Goal: Task Accomplishment & Management: Complete application form

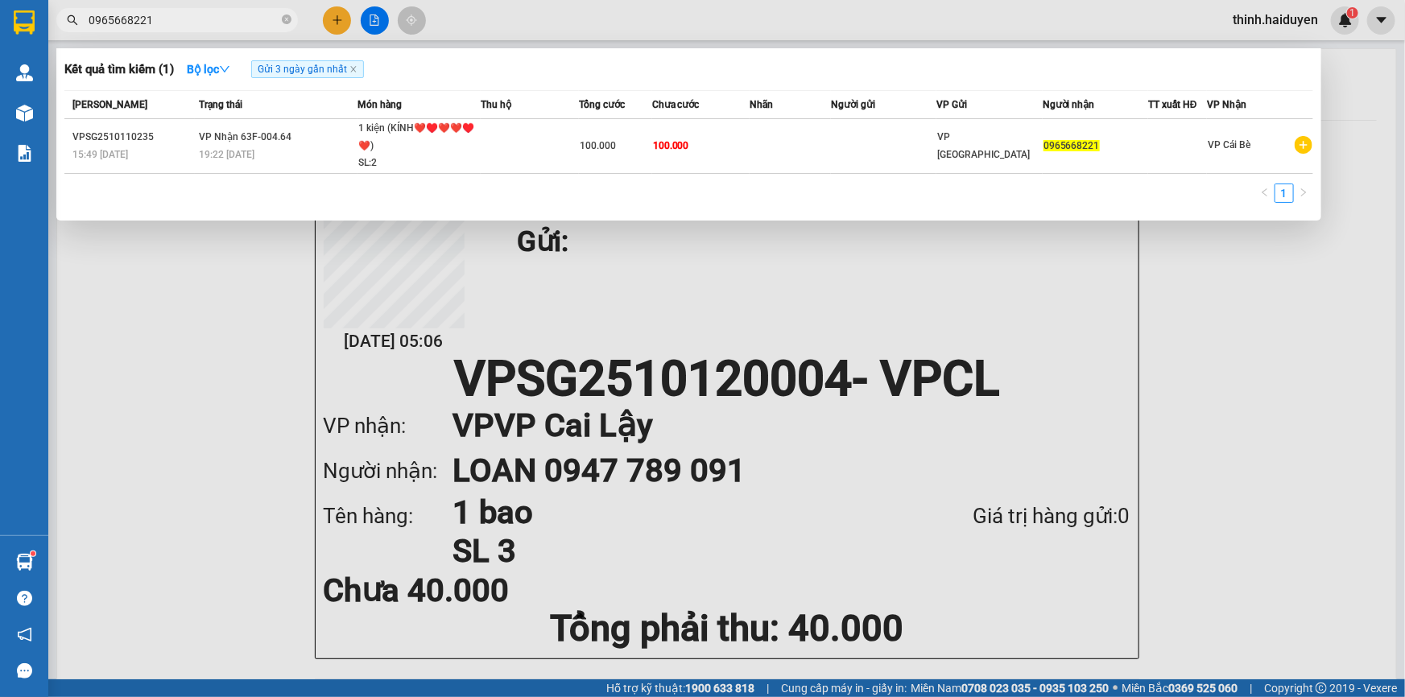
click at [234, 16] on input "0965668221" at bounding box center [184, 20] width 190 height 18
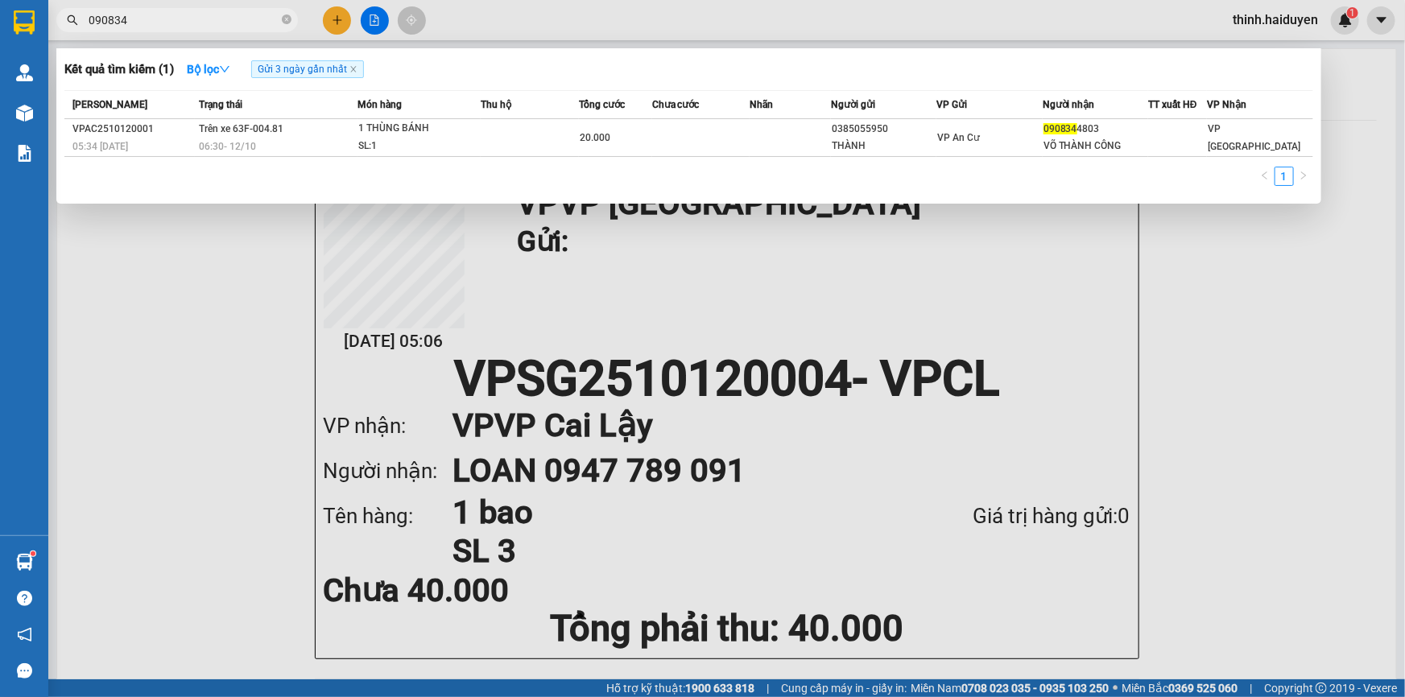
type input "090834"
drag, startPoint x: 322, startPoint y: 24, endPoint x: 330, endPoint y: 23, distance: 8.1
click at [324, 24] on div at bounding box center [702, 348] width 1405 height 697
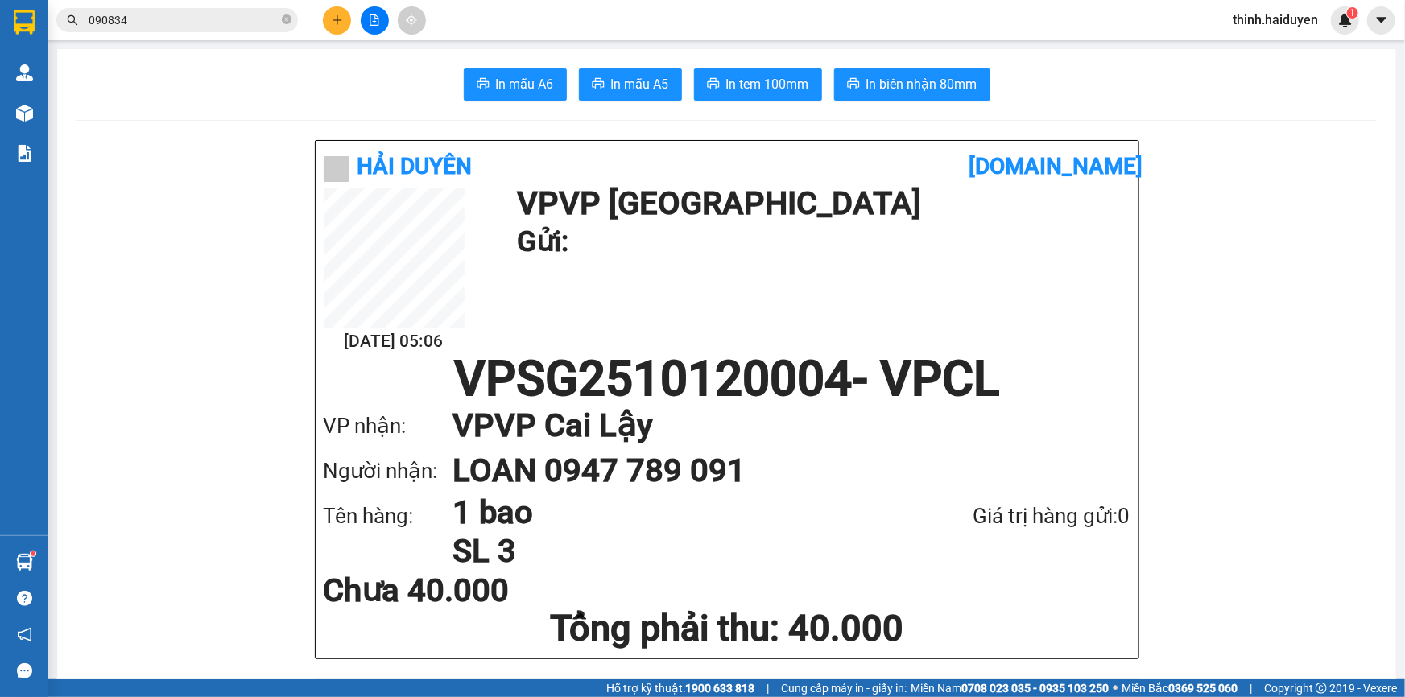
click at [332, 23] on icon "plus" at bounding box center [337, 19] width 11 height 11
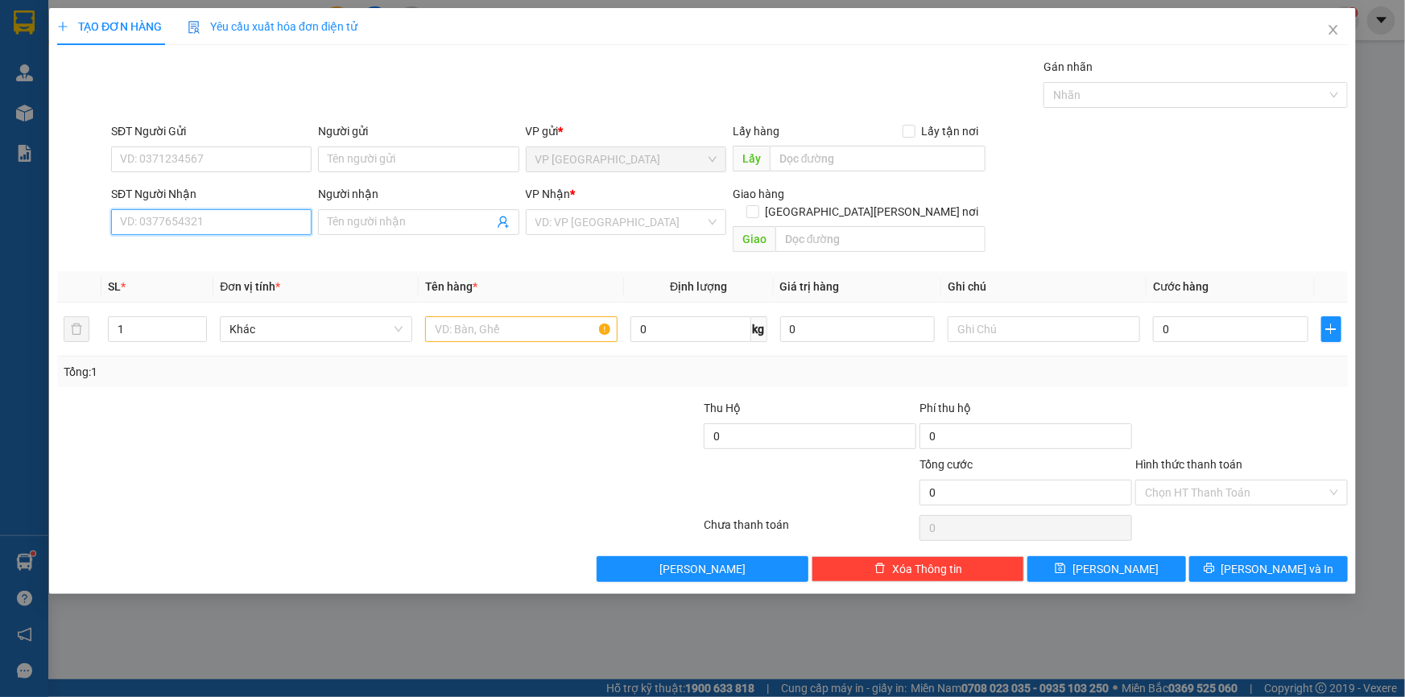
click at [249, 213] on input "SĐT Người Nhận" at bounding box center [211, 222] width 200 height 26
click at [204, 252] on div "0933793334 - TRĂM" at bounding box center [211, 254] width 181 height 18
type input "0933793334"
type input "TRĂM"
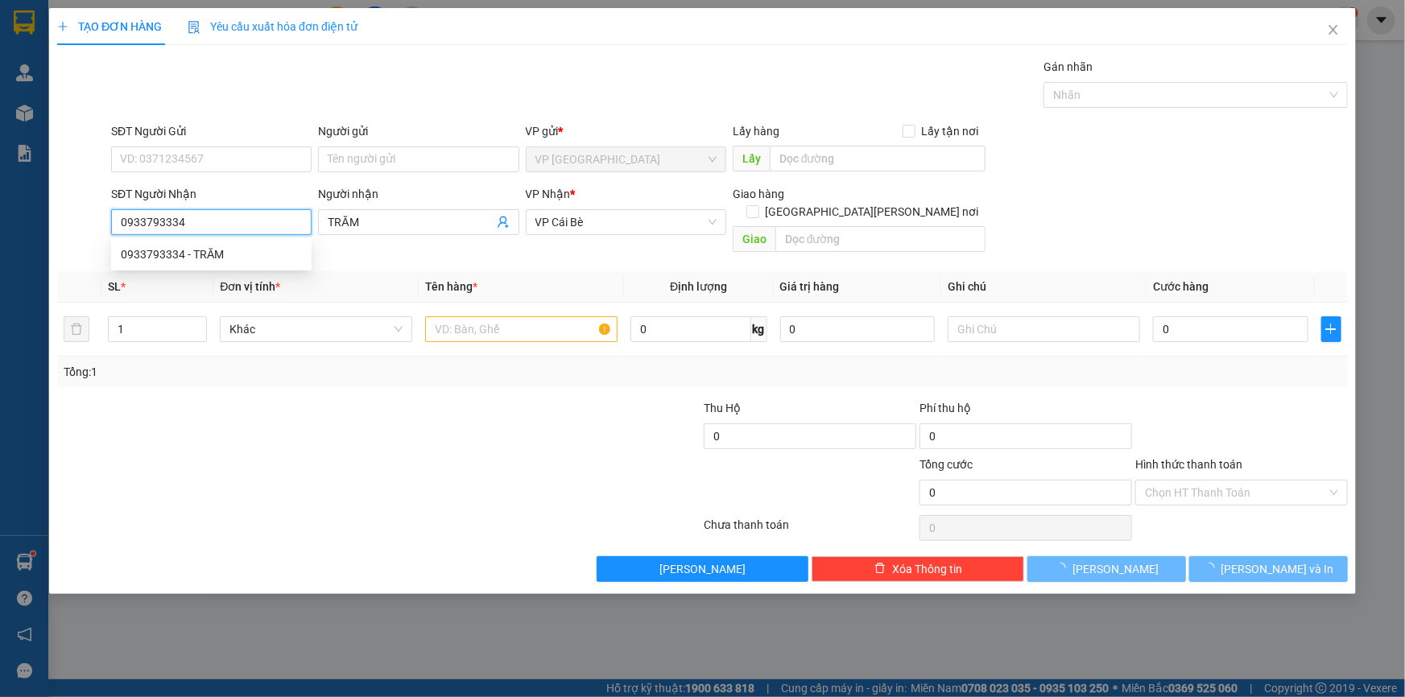
type input "20.000"
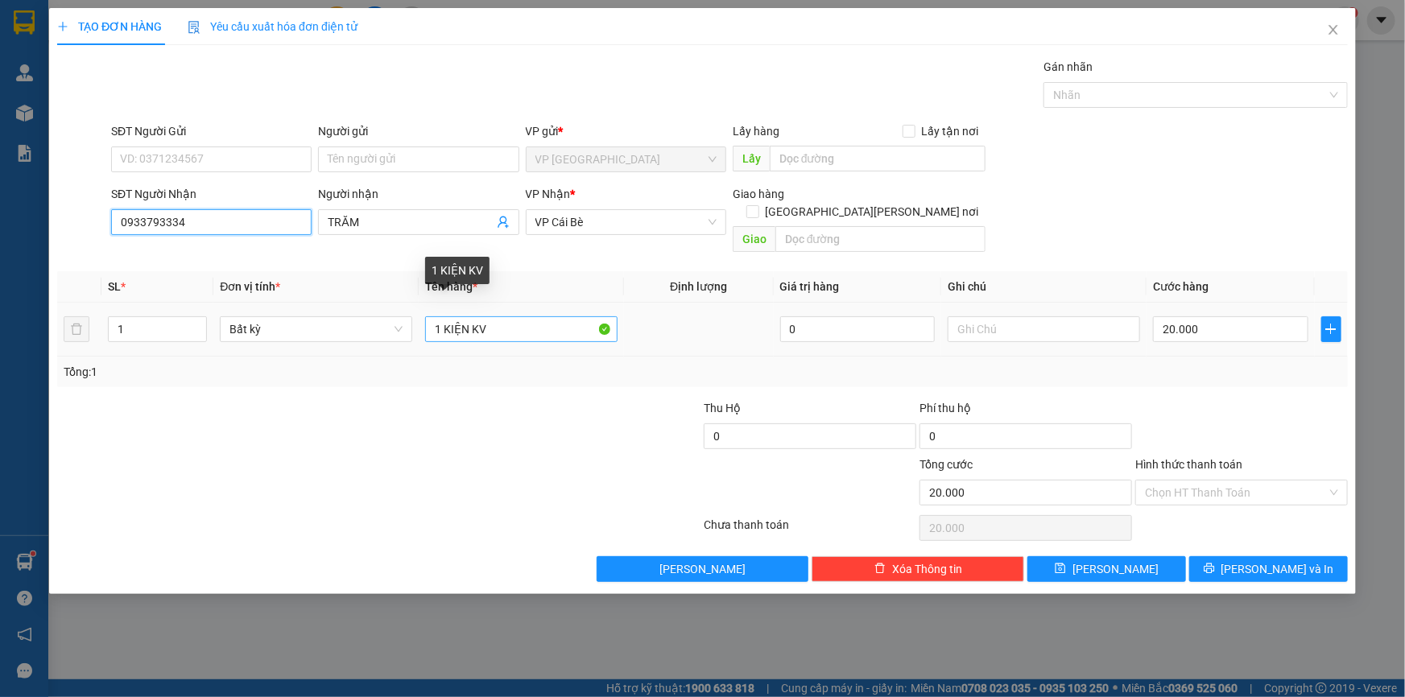
type input "0933793334"
click at [503, 316] on input "1 KIỆN KV" at bounding box center [521, 329] width 192 height 26
type input "1"
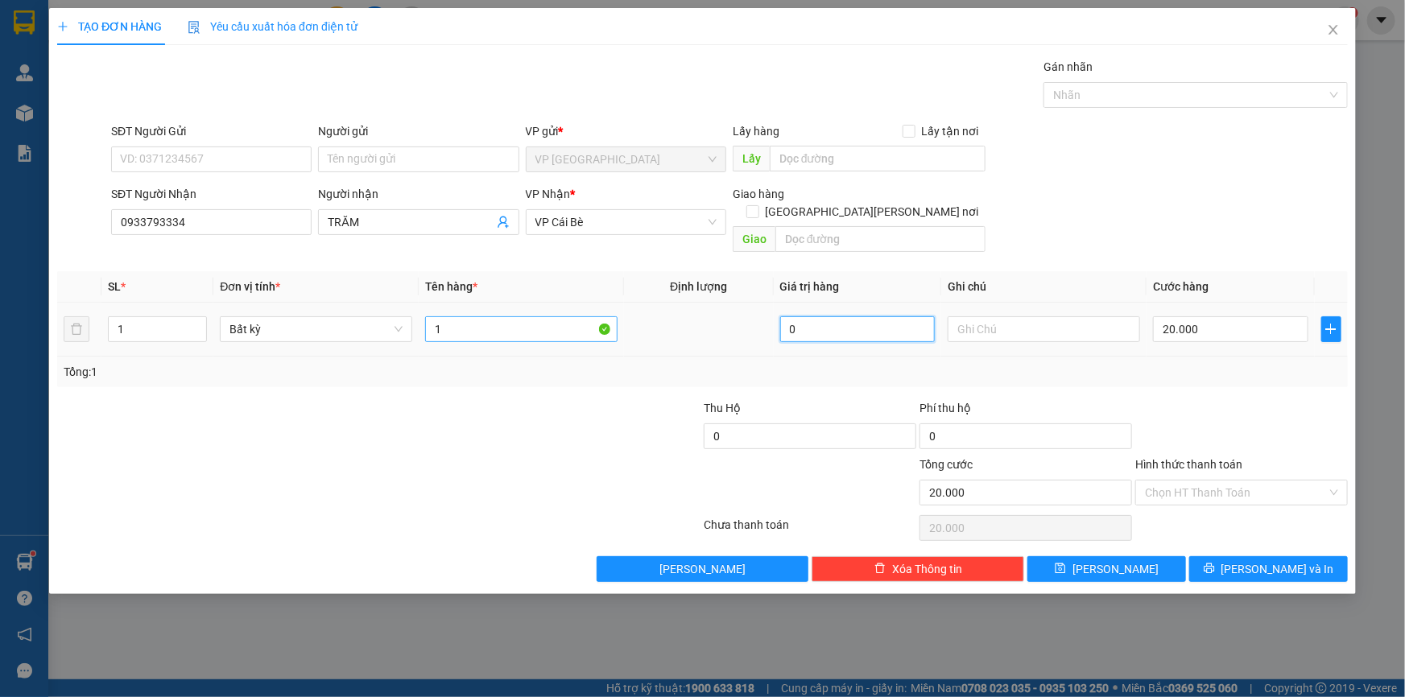
type input "0"
click at [448, 319] on input "1" at bounding box center [521, 329] width 192 height 26
type input "0"
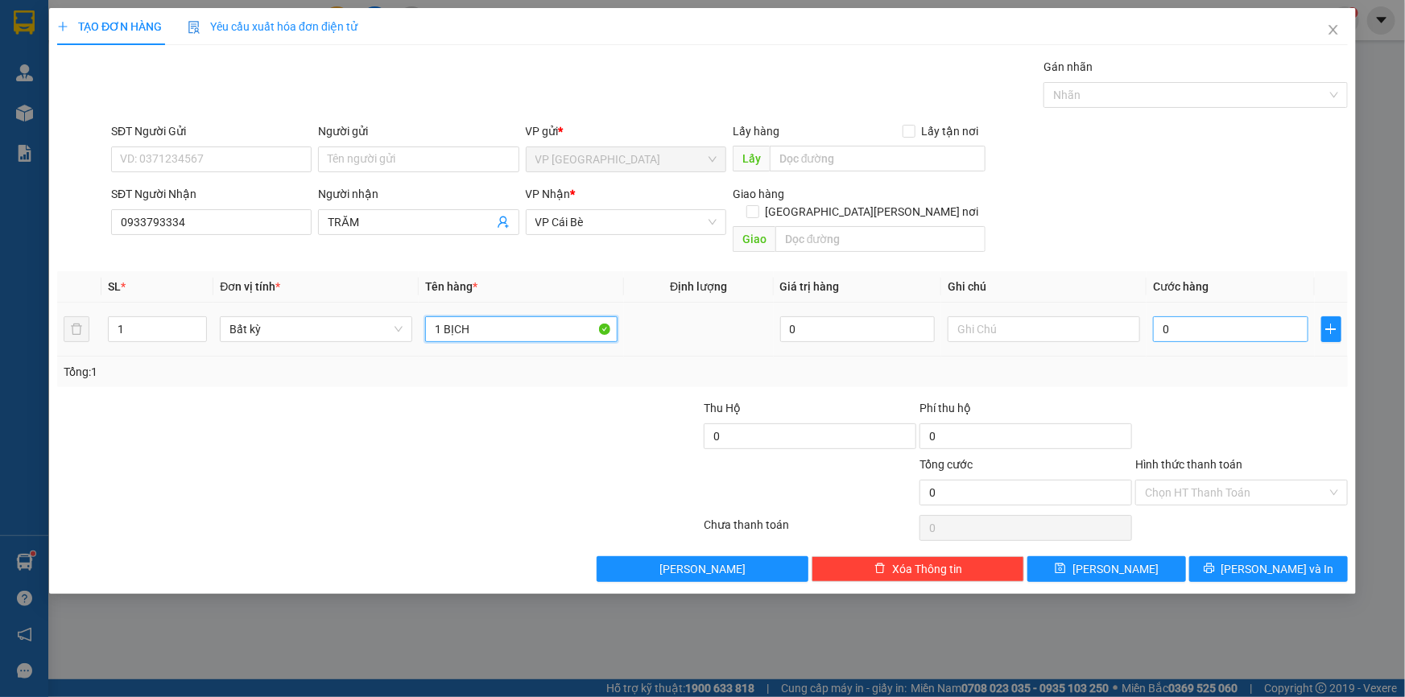
type input "1 BỊCH"
click at [1191, 316] on input "0" at bounding box center [1230, 329] width 155 height 26
type input "2"
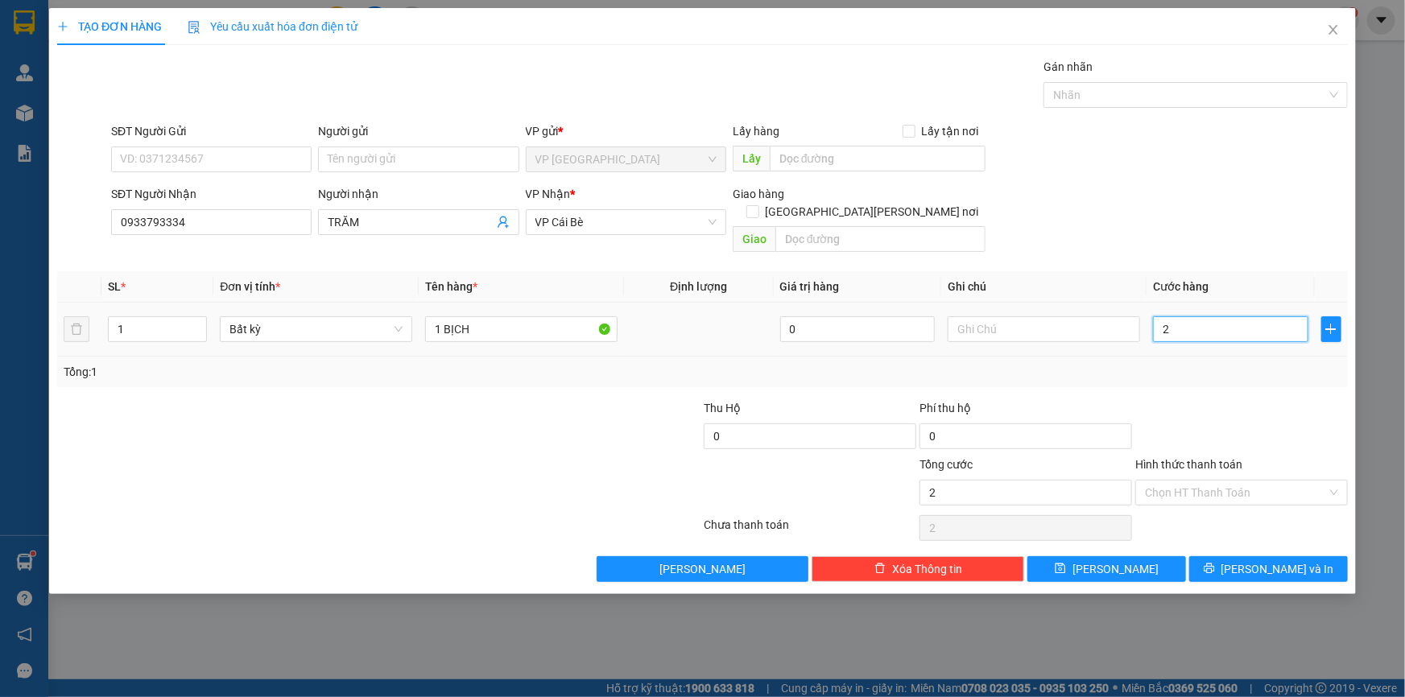
type input "20"
type input "20.000"
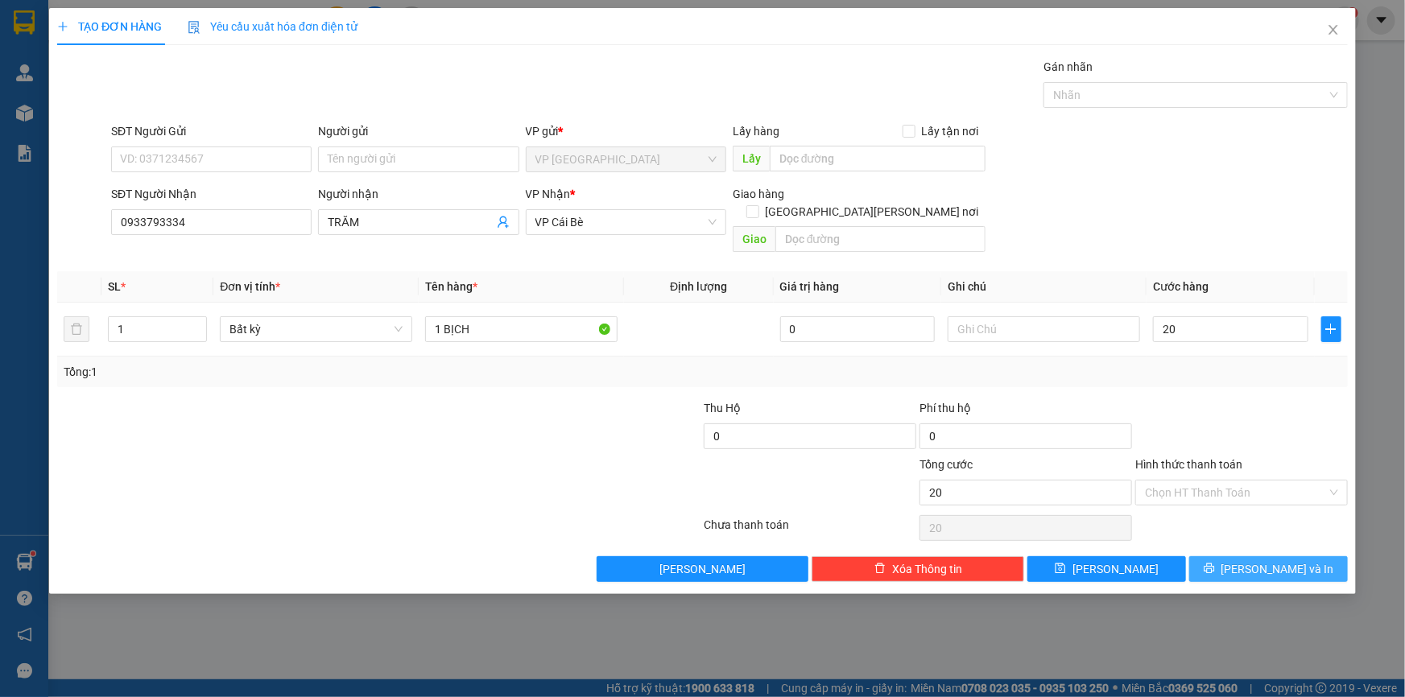
type input "20.000"
click at [1280, 560] on span "[PERSON_NAME] và In" at bounding box center [1277, 569] width 113 height 18
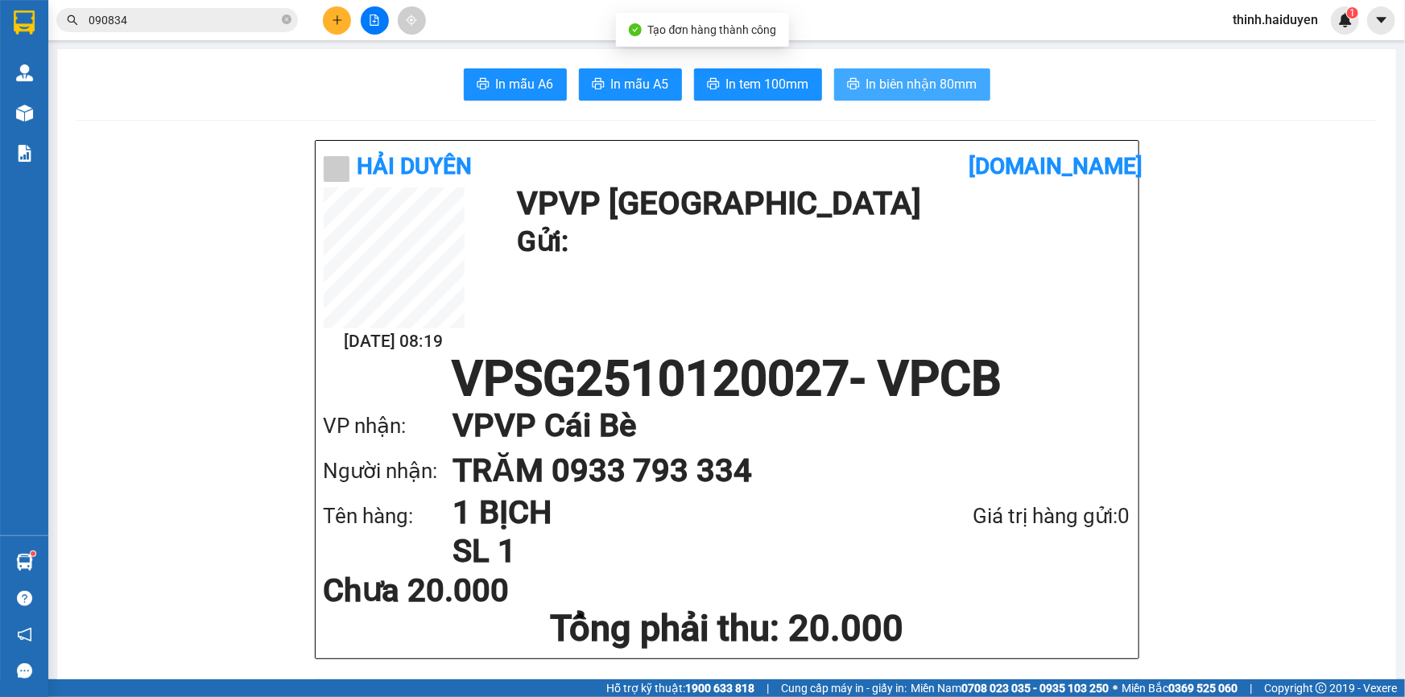
click at [961, 93] on span "In biên nhận 80mm" at bounding box center [921, 84] width 111 height 20
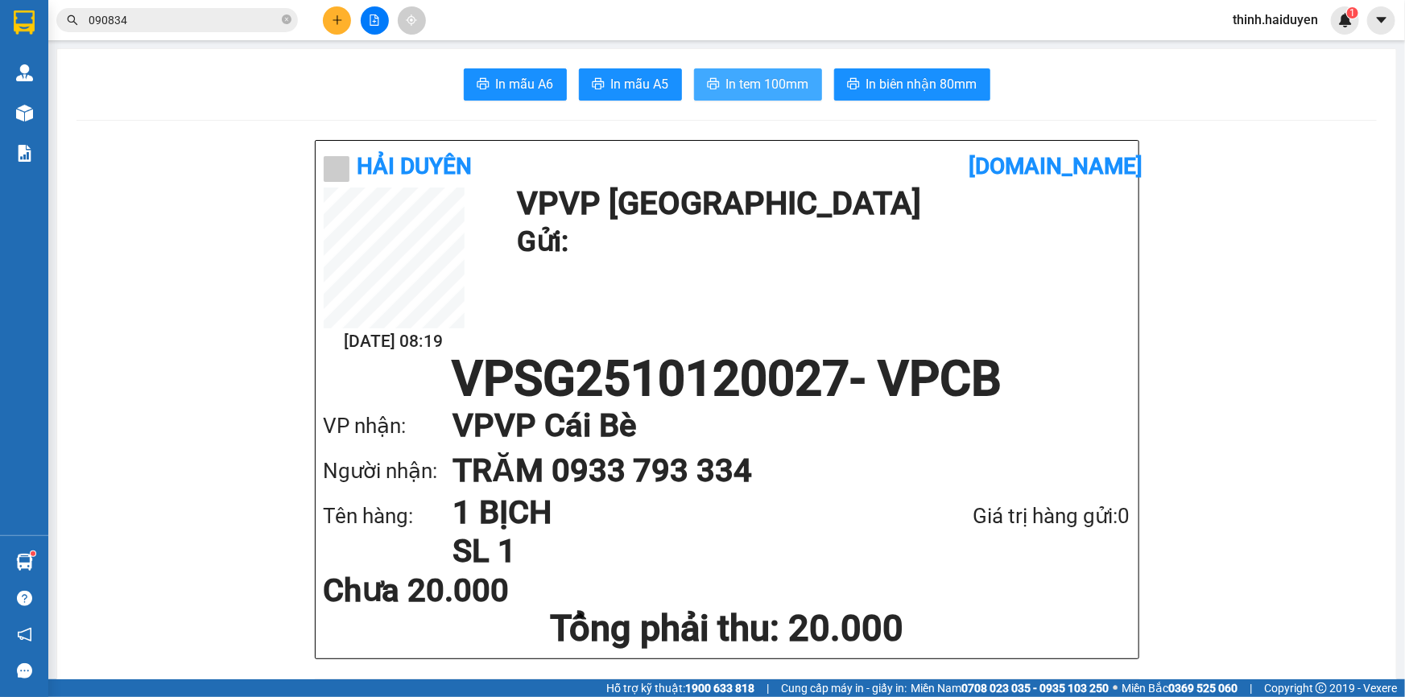
click at [771, 100] on button "In tem 100mm" at bounding box center [758, 84] width 128 height 32
click at [771, 85] on span "In tem 100mm" at bounding box center [767, 84] width 83 height 20
click at [773, 85] on span "In tem 100mm" at bounding box center [767, 84] width 83 height 20
click at [332, 19] on icon "plus" at bounding box center [337, 19] width 11 height 11
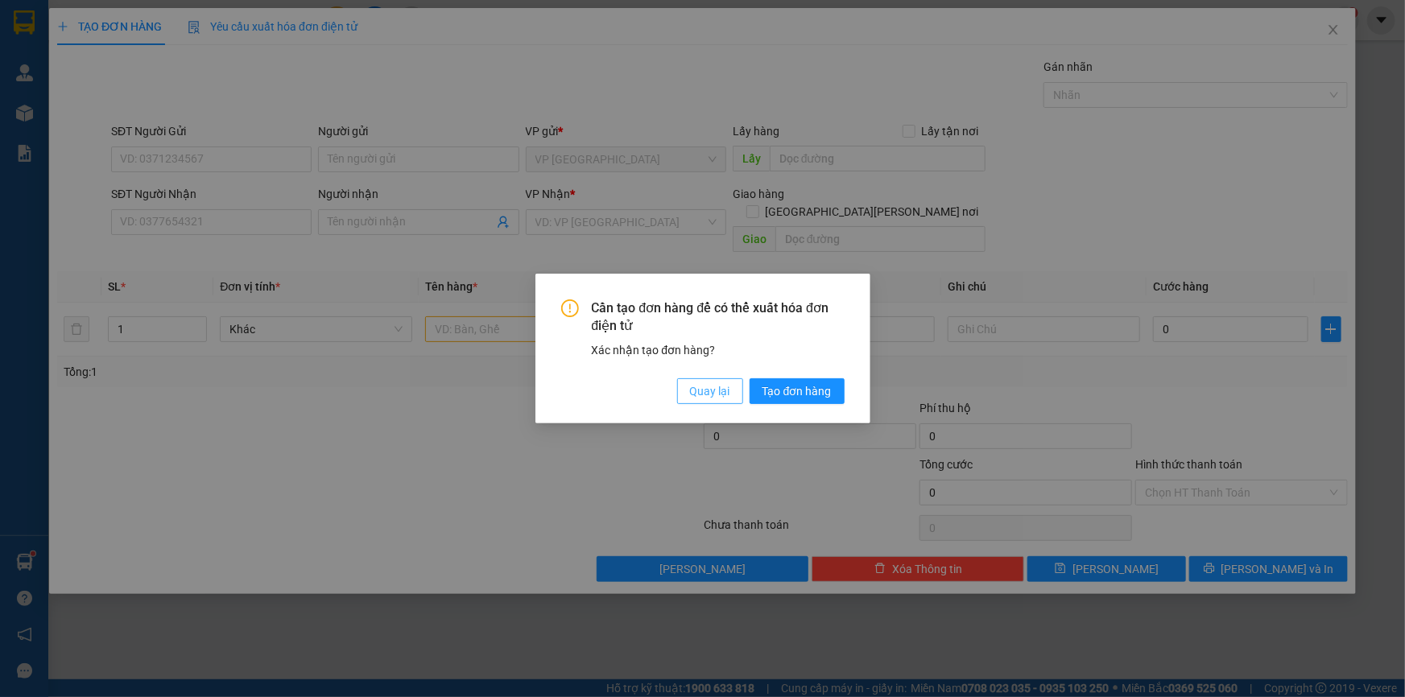
drag, startPoint x: 699, startPoint y: 386, endPoint x: 318, endPoint y: 298, distance: 390.7
click at [696, 386] on span "Quay lại" at bounding box center [710, 391] width 40 height 18
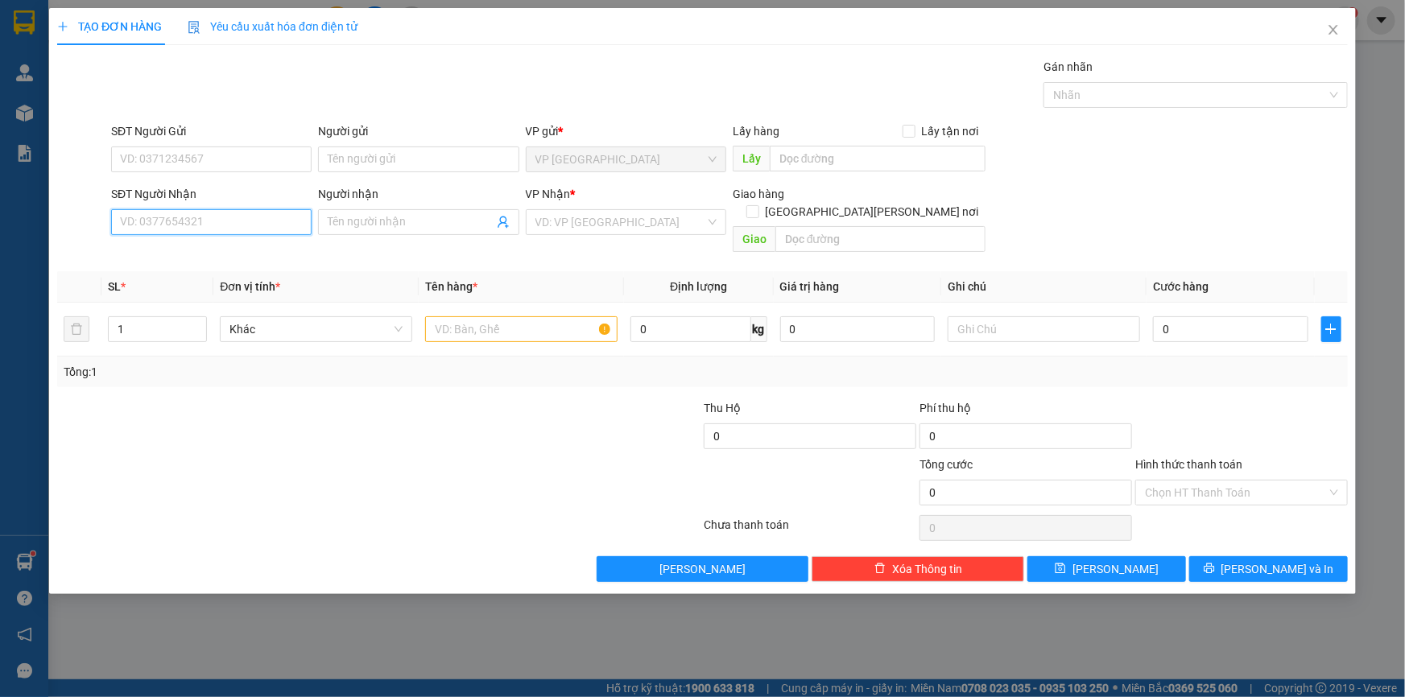
click at [266, 228] on input "SĐT Người Nhận" at bounding box center [211, 222] width 200 height 26
click at [221, 253] on div "0949993668 - BS NHƯ" at bounding box center [211, 254] width 181 height 18
type input "0949993668"
type input "BS NHƯ"
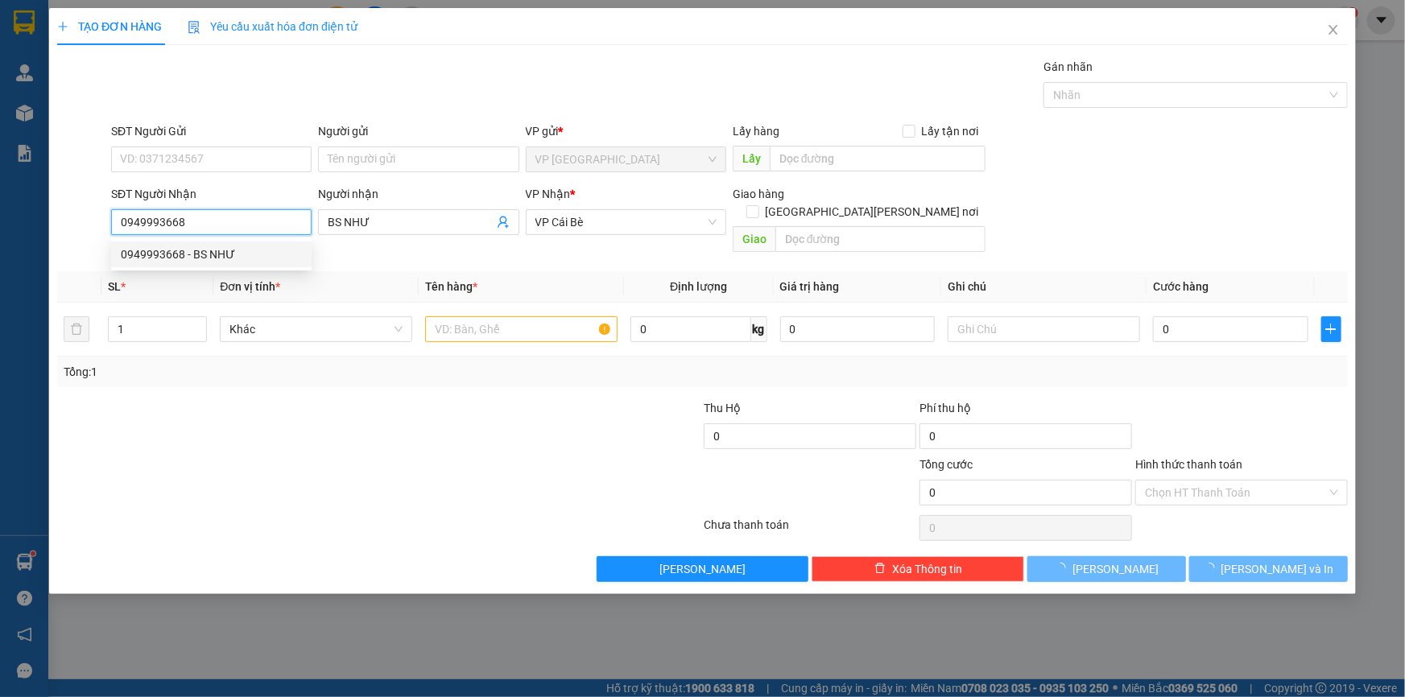
type input "20.000"
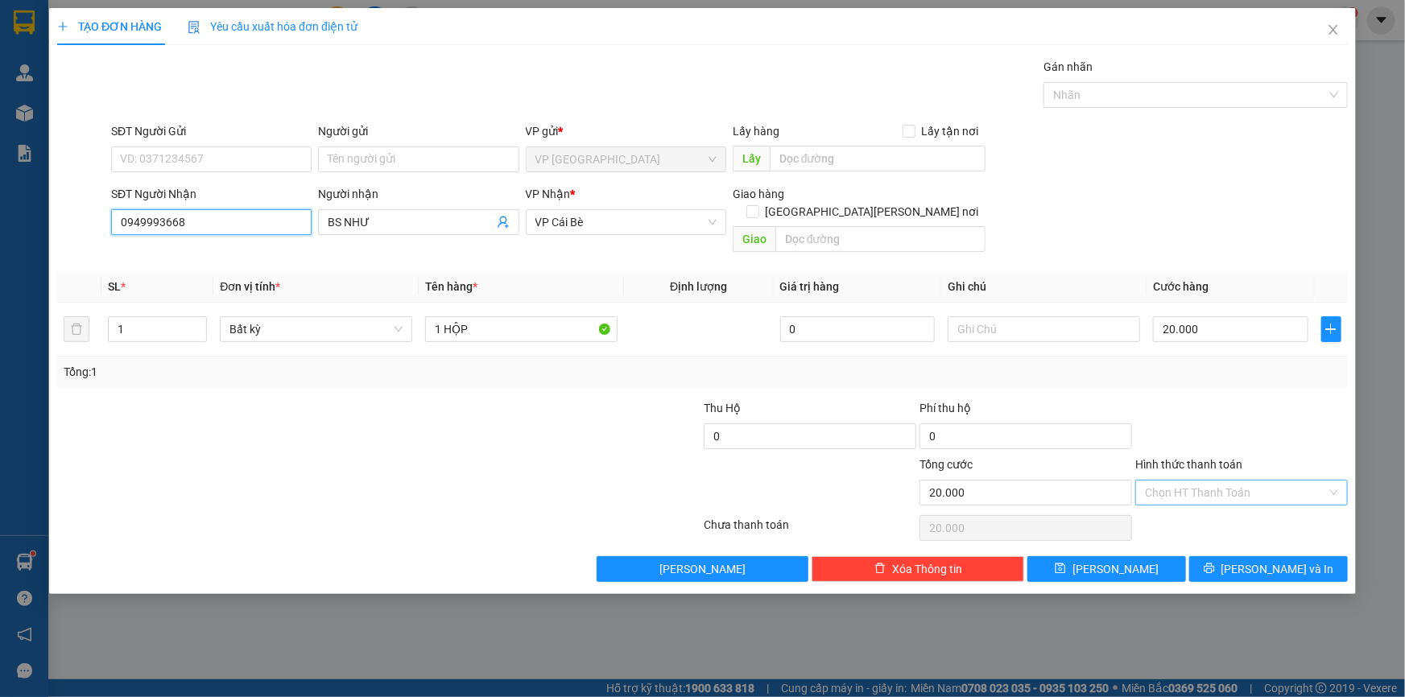
type input "0949993668"
click at [1210, 481] on input "Hình thức thanh toán" at bounding box center [1236, 493] width 182 height 24
click at [1214, 501] on div "Tại văn phòng" at bounding box center [1241, 506] width 193 height 18
type input "0"
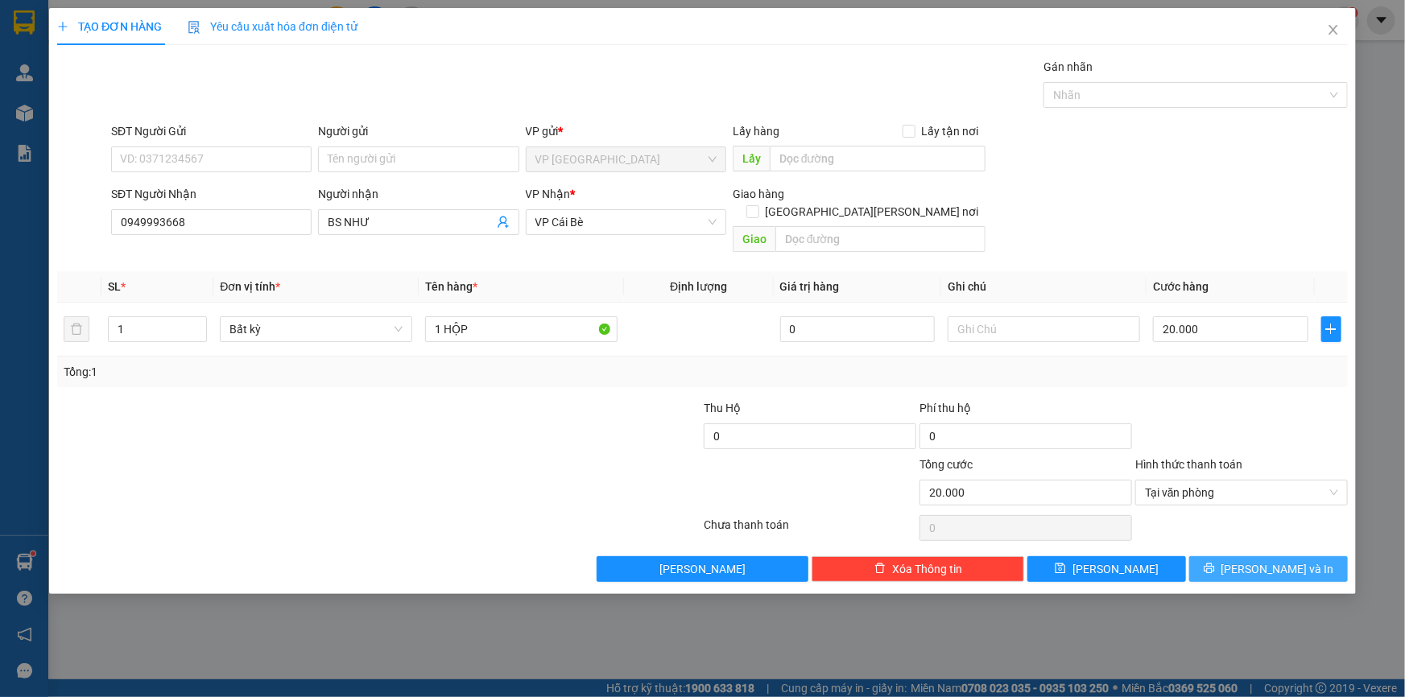
click at [1215, 563] on icon "printer" at bounding box center [1208, 568] width 11 height 11
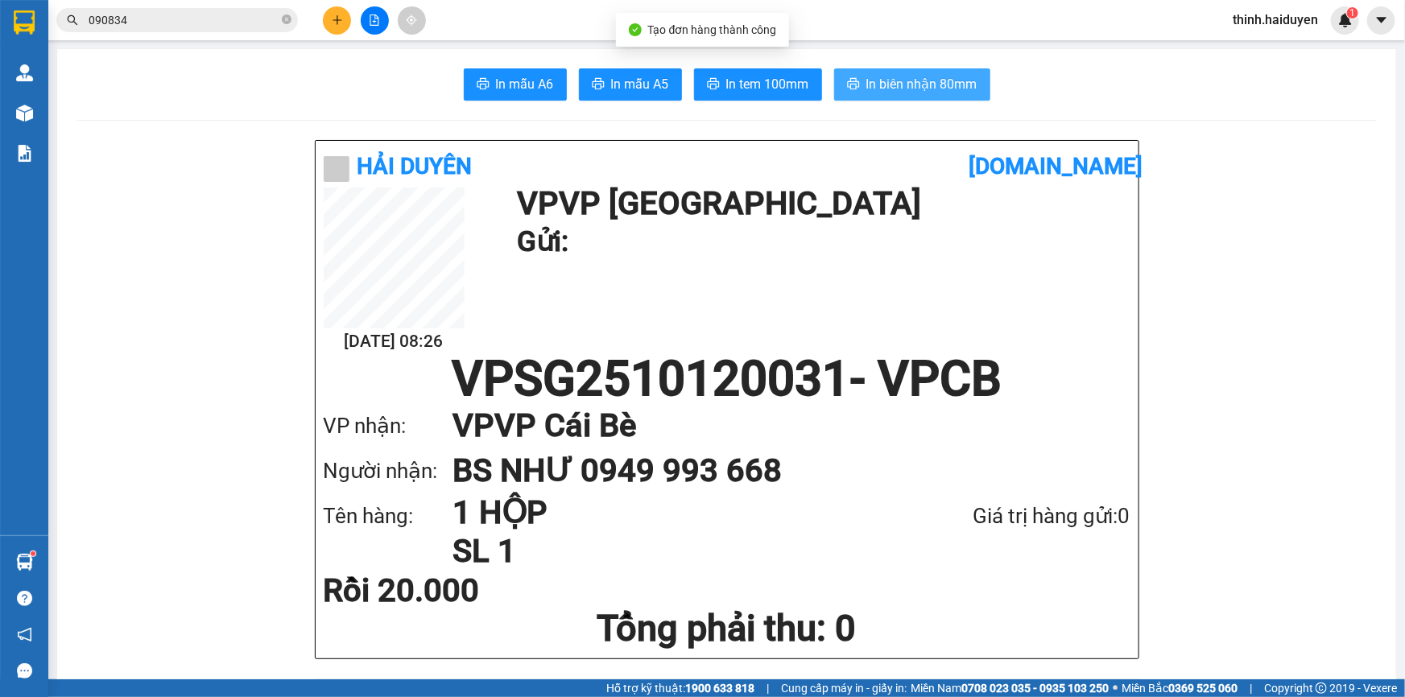
click at [945, 83] on span "In biên nhận 80mm" at bounding box center [921, 84] width 111 height 20
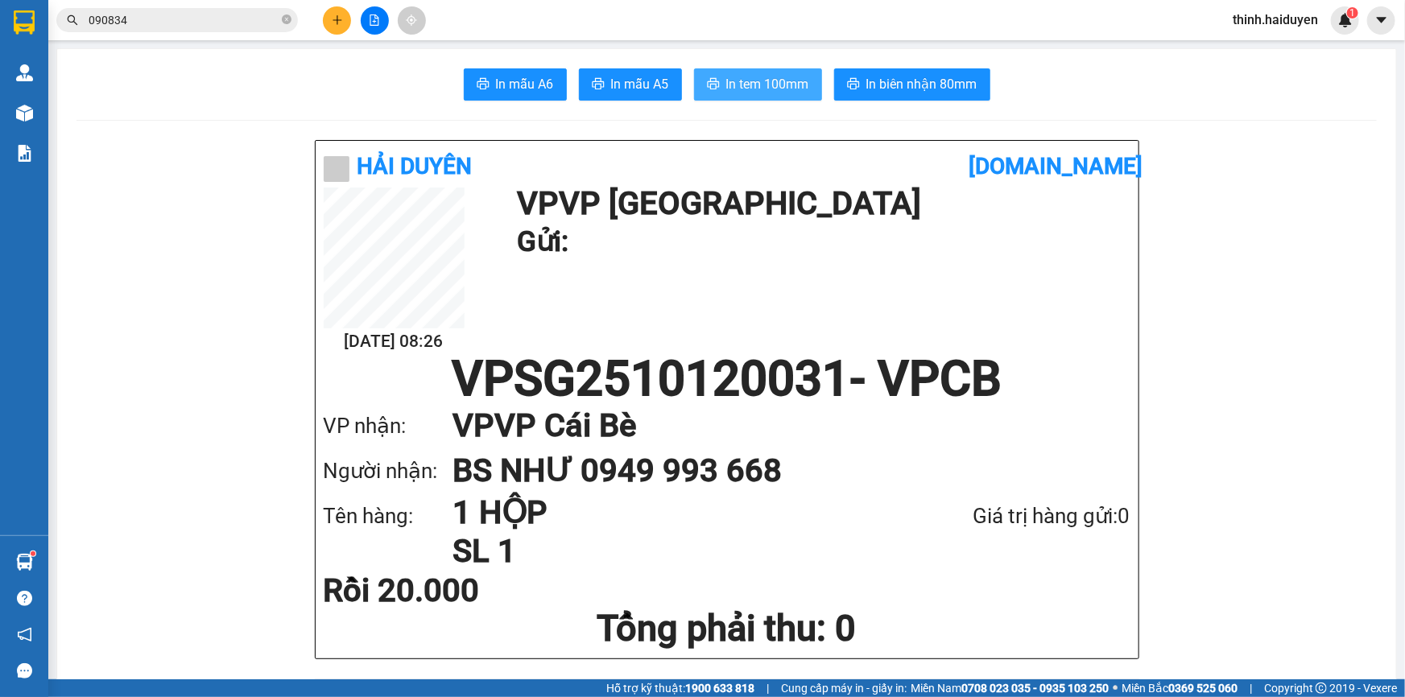
click at [773, 74] on span "In tem 100mm" at bounding box center [767, 84] width 83 height 20
drag, startPoint x: 1387, startPoint y: 1, endPoint x: 1047, endPoint y: 307, distance: 457.6
click at [1047, 307] on div "[DATE] 08:26 VP VP Sài Gòn Gửi:" at bounding box center [727, 271] width 807 height 167
